Goal: Find specific page/section: Find specific page/section

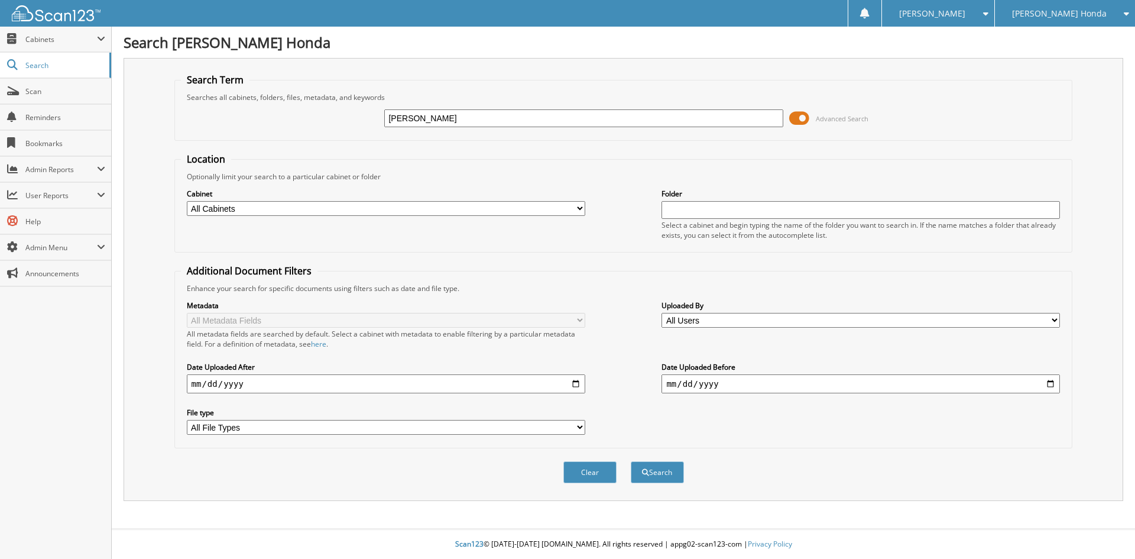
type input "[PERSON_NAME]"
click at [631, 461] on button "Search" at bounding box center [657, 472] width 53 height 22
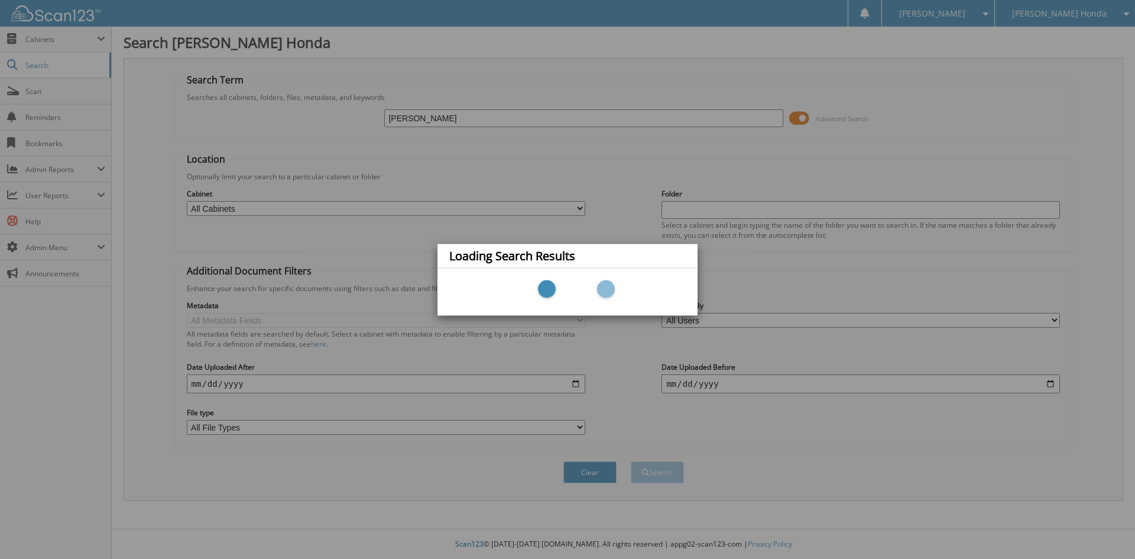
click at [472, 116] on div "Loading Search Results" at bounding box center [567, 279] width 1135 height 559
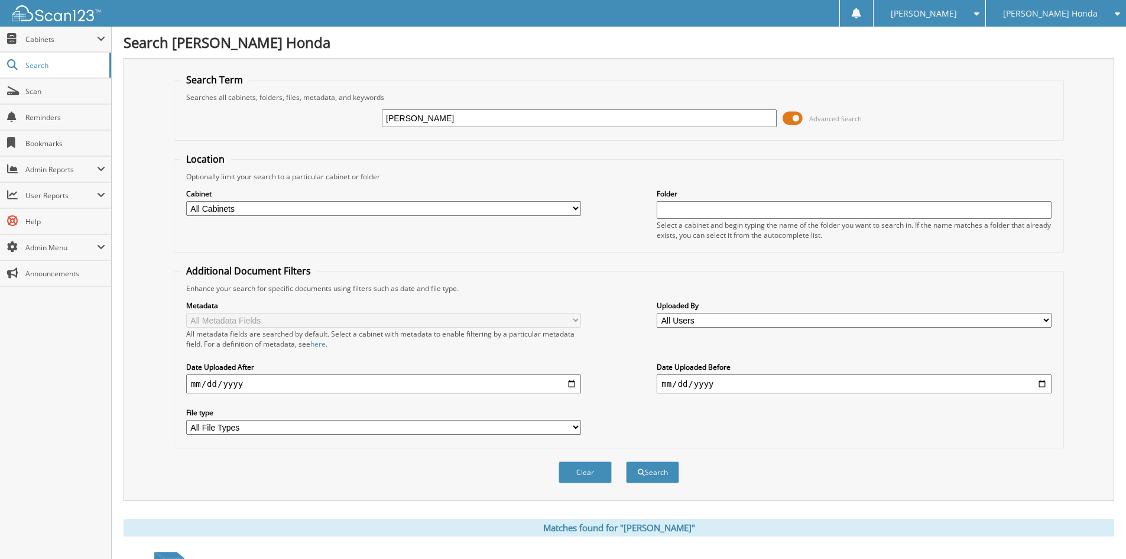
click at [445, 119] on input "STOWE" at bounding box center [579, 118] width 395 height 18
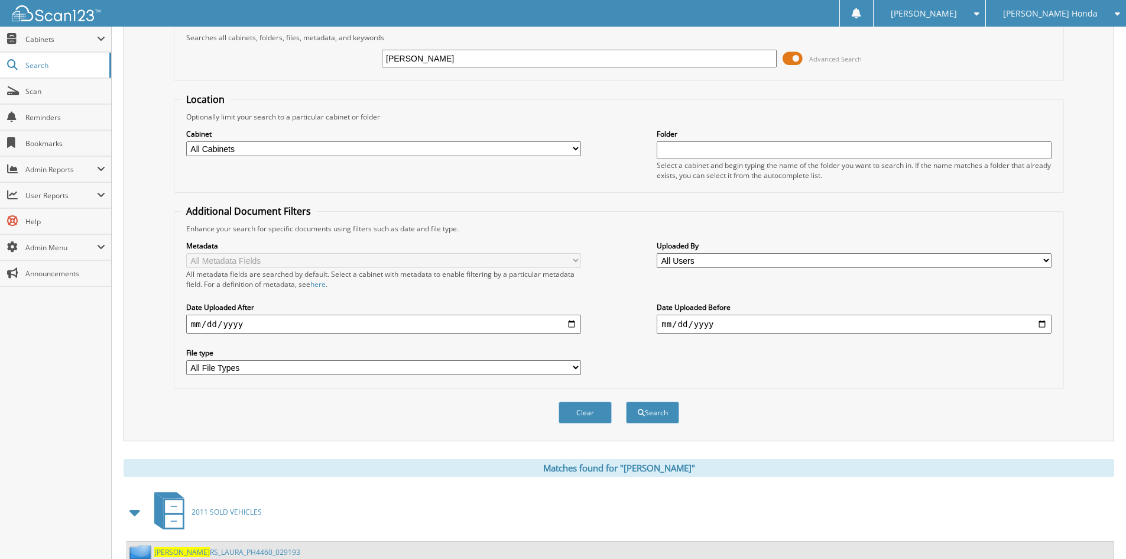
scroll to position [59, 0]
type input "[PERSON_NAME] 032638"
click at [626, 402] on button "Search" at bounding box center [652, 413] width 53 height 22
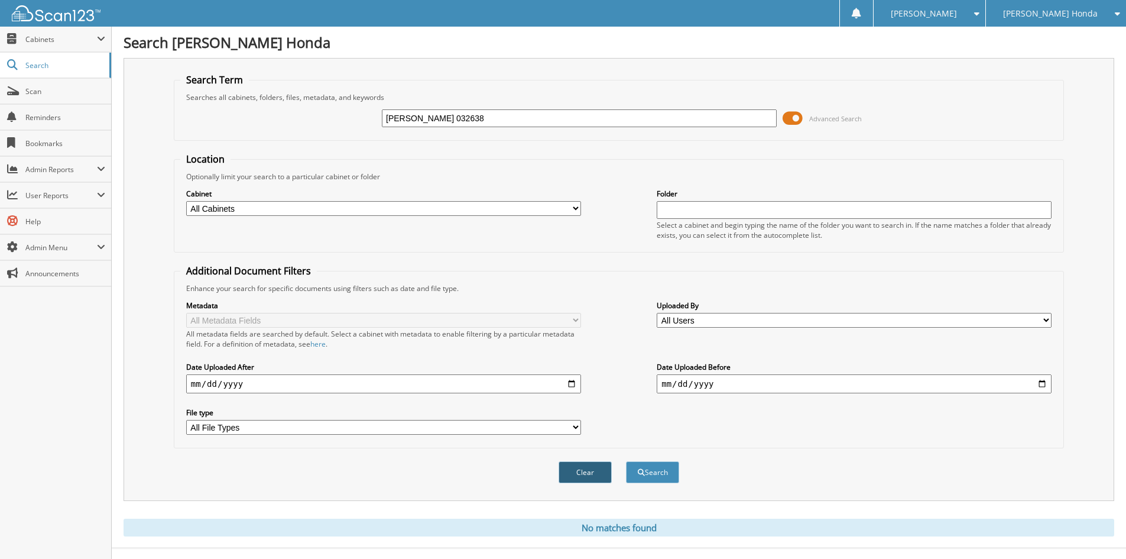
click at [595, 472] on button "Clear" at bounding box center [585, 472] width 53 height 22
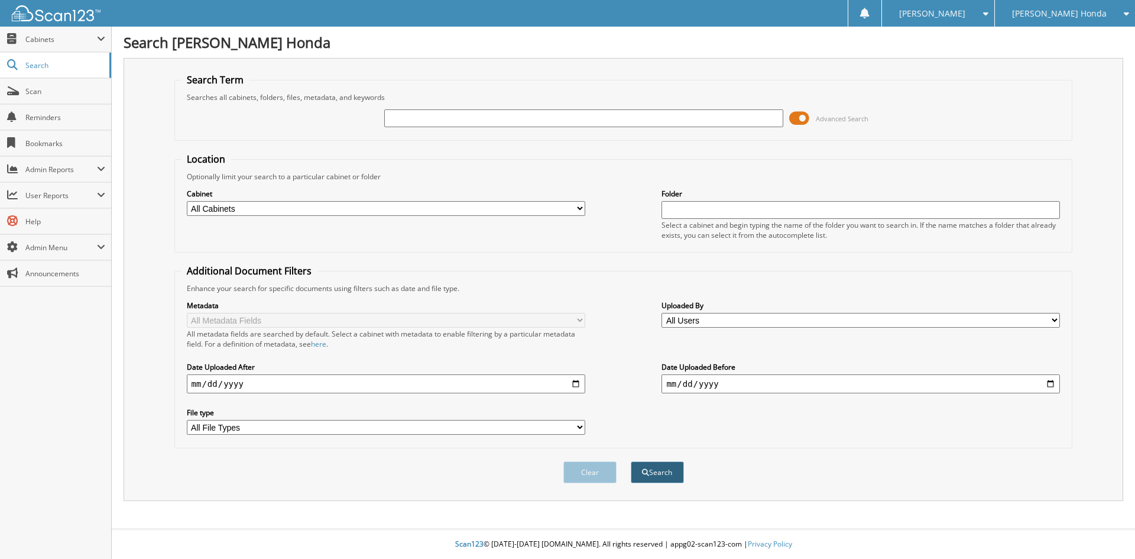
click at [676, 465] on button "Search" at bounding box center [657, 472] width 53 height 22
click at [28, 95] on span "Scan" at bounding box center [65, 91] width 80 height 10
